Goal: Task Accomplishment & Management: Use online tool/utility

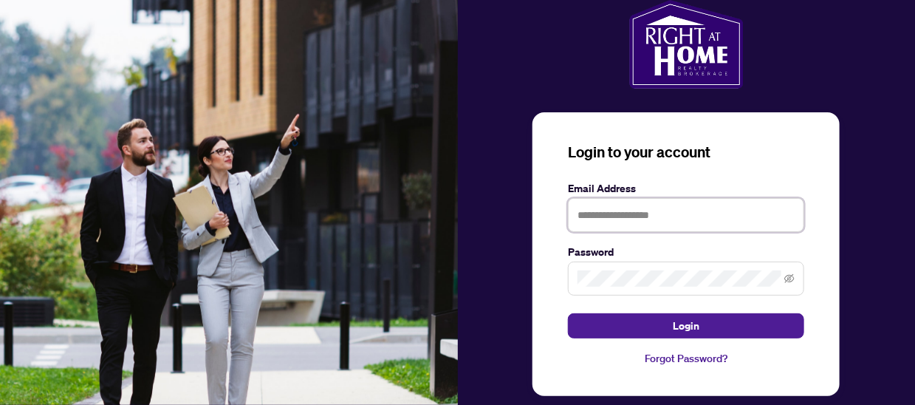
click at [598, 208] on input "text" at bounding box center [686, 215] width 236 height 34
type input "**********"
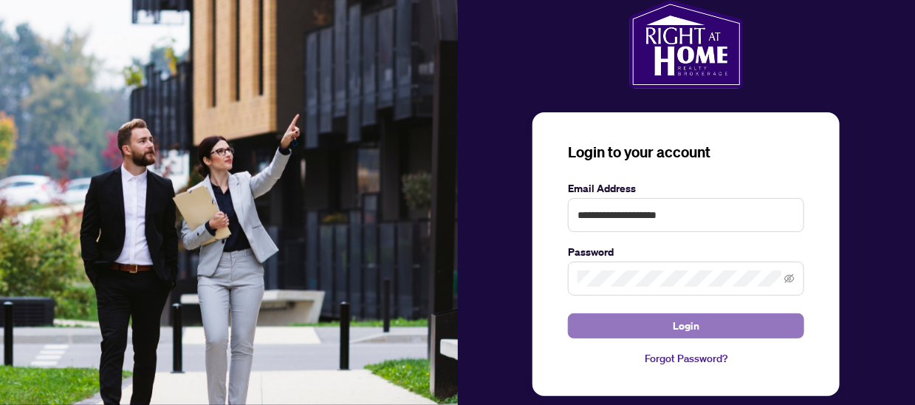
click at [579, 329] on button "Login" at bounding box center [686, 325] width 236 height 25
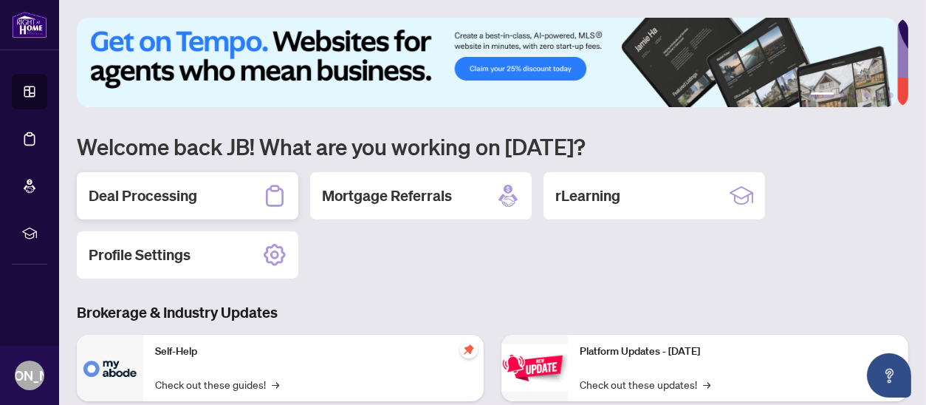
click at [138, 193] on h2 "Deal Processing" at bounding box center [143, 195] width 109 height 21
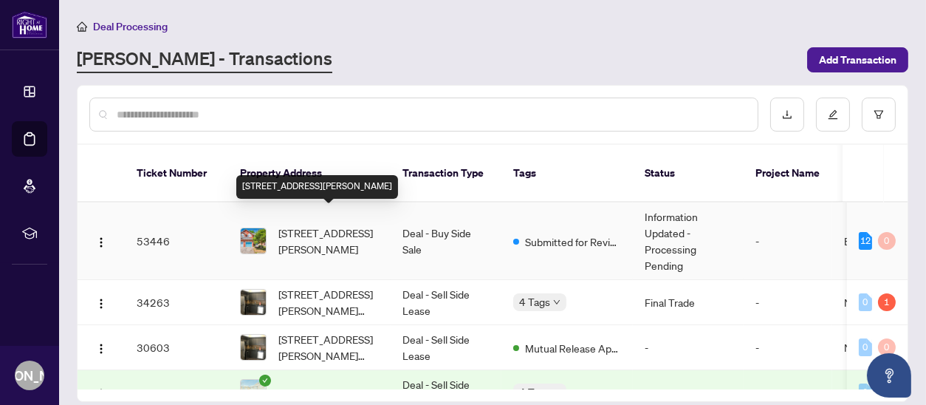
click at [335, 225] on span "[STREET_ADDRESS][PERSON_NAME]" at bounding box center [328, 241] width 100 height 32
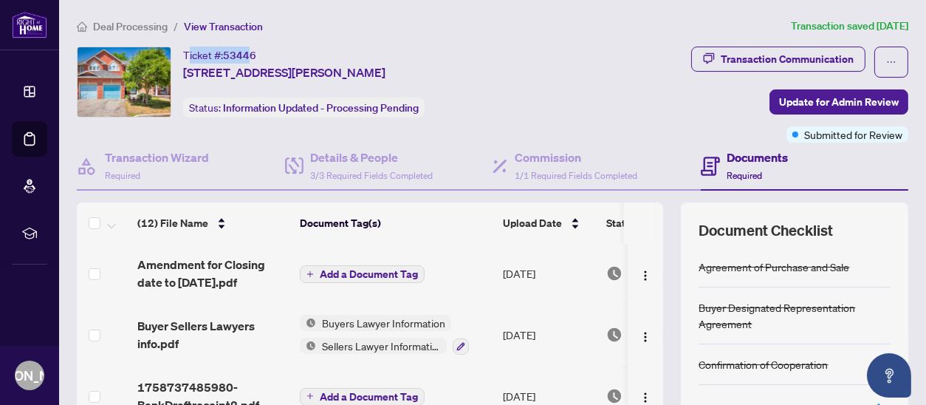
drag, startPoint x: 186, startPoint y: 54, endPoint x: 247, endPoint y: 54, distance: 60.6
click at [247, 54] on div "Ticket #: 53446" at bounding box center [219, 55] width 73 height 17
click at [288, 55] on div "Ticket #: 53446 [STREET_ADDRESS][PERSON_NAME]" at bounding box center [284, 64] width 202 height 35
drag, startPoint x: 225, startPoint y: 51, endPoint x: 257, endPoint y: 53, distance: 32.6
click at [257, 53] on div "Ticket #: 53446 [STREET_ADDRESS][PERSON_NAME]" at bounding box center [284, 64] width 202 height 35
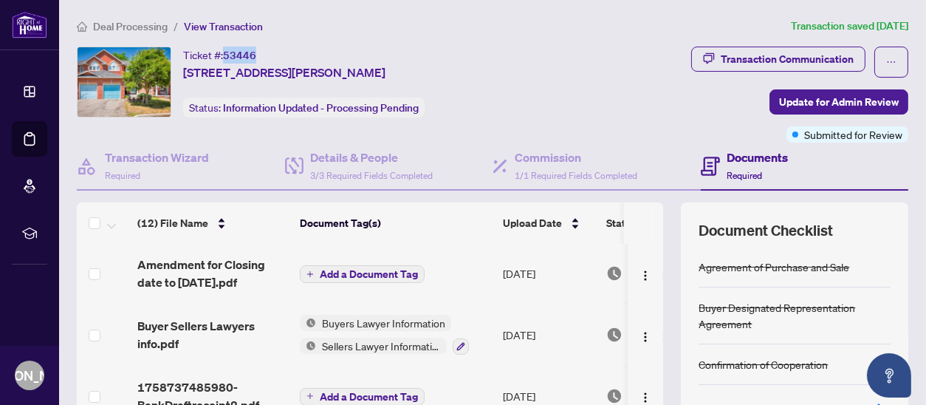
click at [261, 41] on div "Deal Processing / View Transaction Transaction saved [DATE] Ticket #: 53446 [ST…" at bounding box center [492, 309] width 843 height 583
drag, startPoint x: 264, startPoint y: 49, endPoint x: 250, endPoint y: 53, distance: 15.2
click at [264, 49] on div "Ticket #: 53446 [STREET_ADDRESS][PERSON_NAME]" at bounding box center [284, 64] width 202 height 35
click at [299, 53] on div "Ticket #: 53446 [STREET_ADDRESS][PERSON_NAME]" at bounding box center [284, 64] width 202 height 35
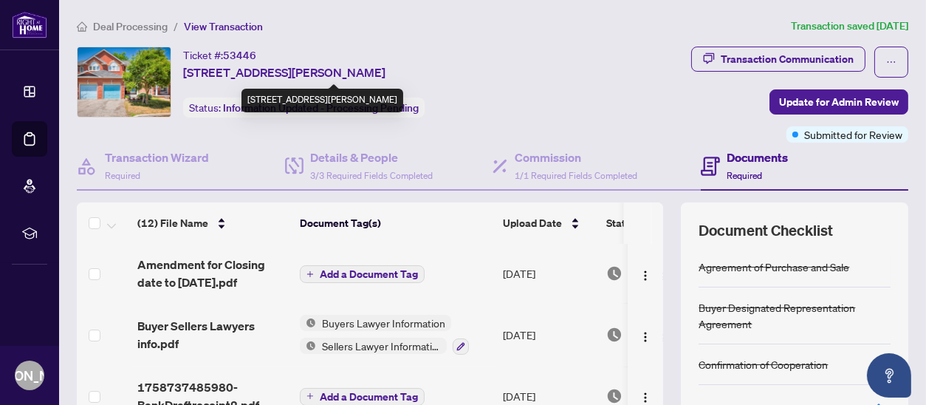
drag, startPoint x: 184, startPoint y: 53, endPoint x: 484, endPoint y: 72, distance: 300.4
click at [386, 72] on div "Ticket #: 53446 [STREET_ADDRESS][PERSON_NAME]" at bounding box center [284, 64] width 202 height 35
copy div "Ticket #: 53446 [STREET_ADDRESS][PERSON_NAME]"
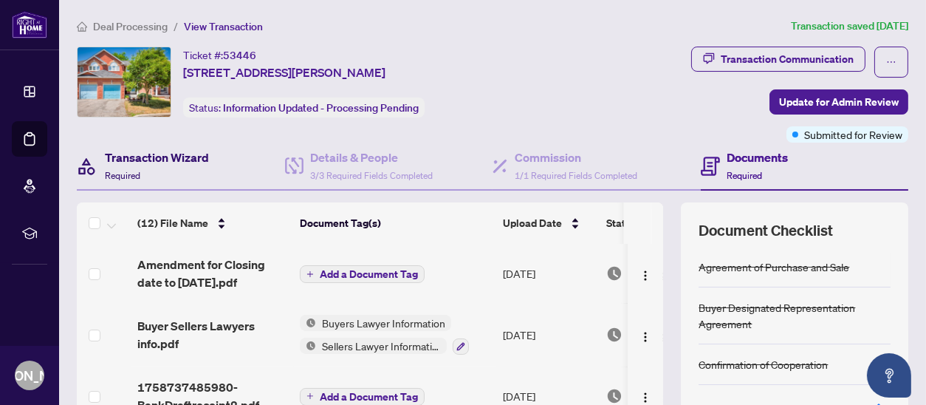
click at [179, 157] on h4 "Transaction Wizard" at bounding box center [157, 157] width 104 height 18
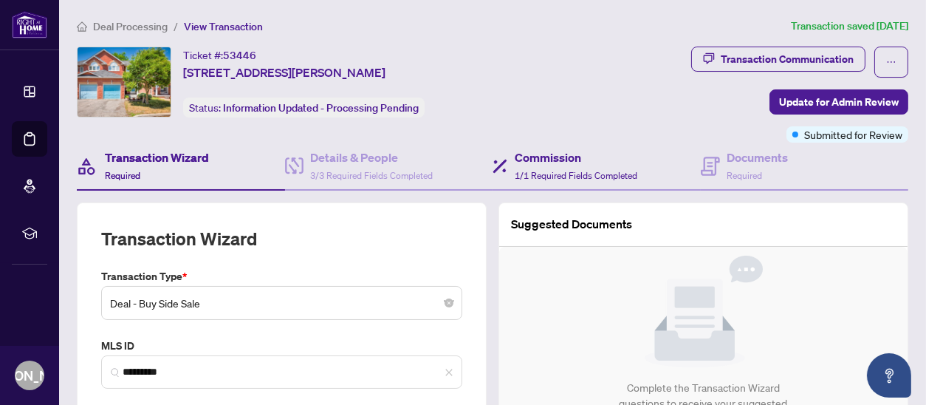
type input "**********"
